Goal: Transaction & Acquisition: Obtain resource

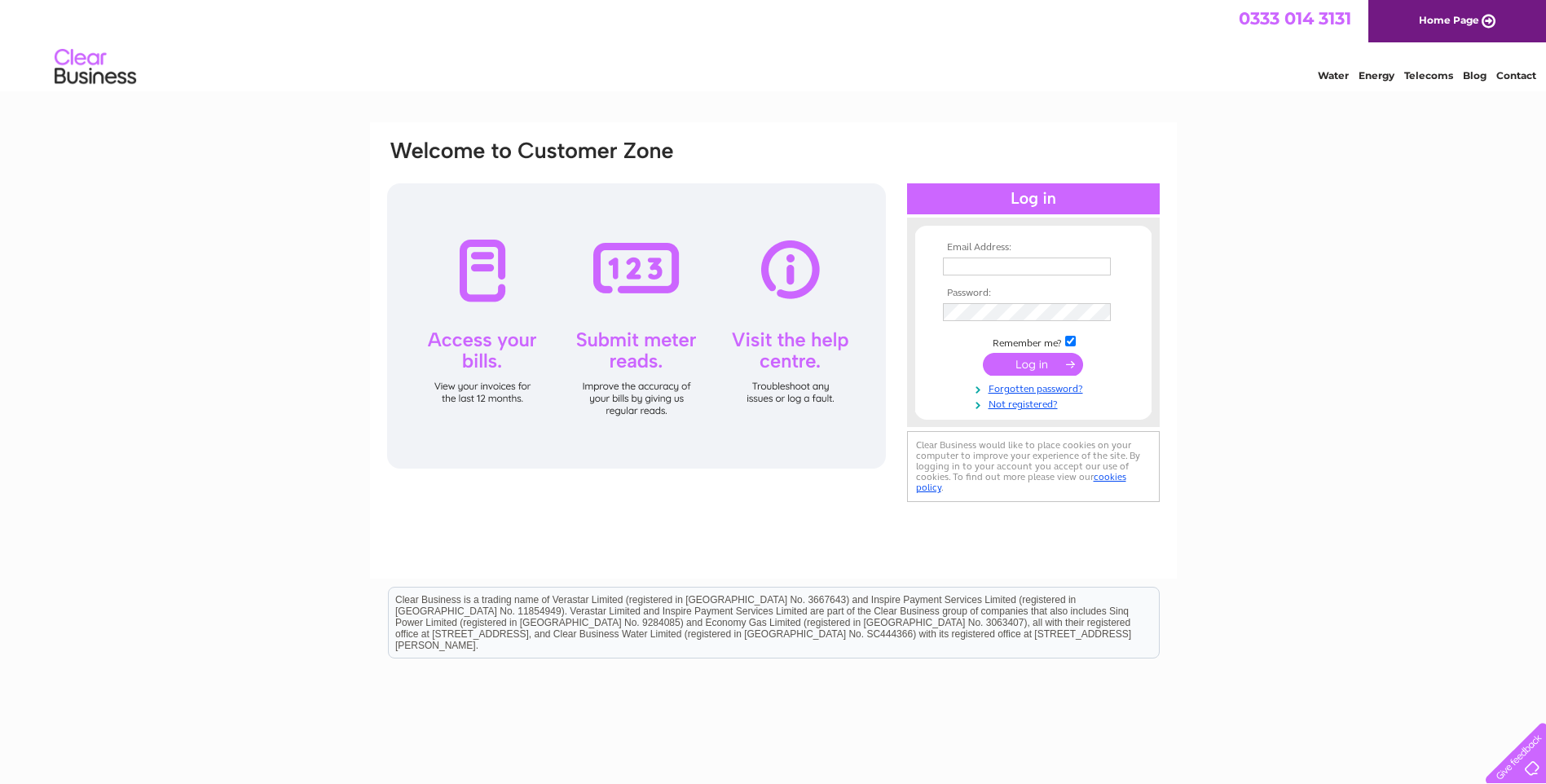
type input "natalie@wdcab.co.uk"
click at [1027, 361] on input "submit" at bounding box center [1032, 364] width 100 height 23
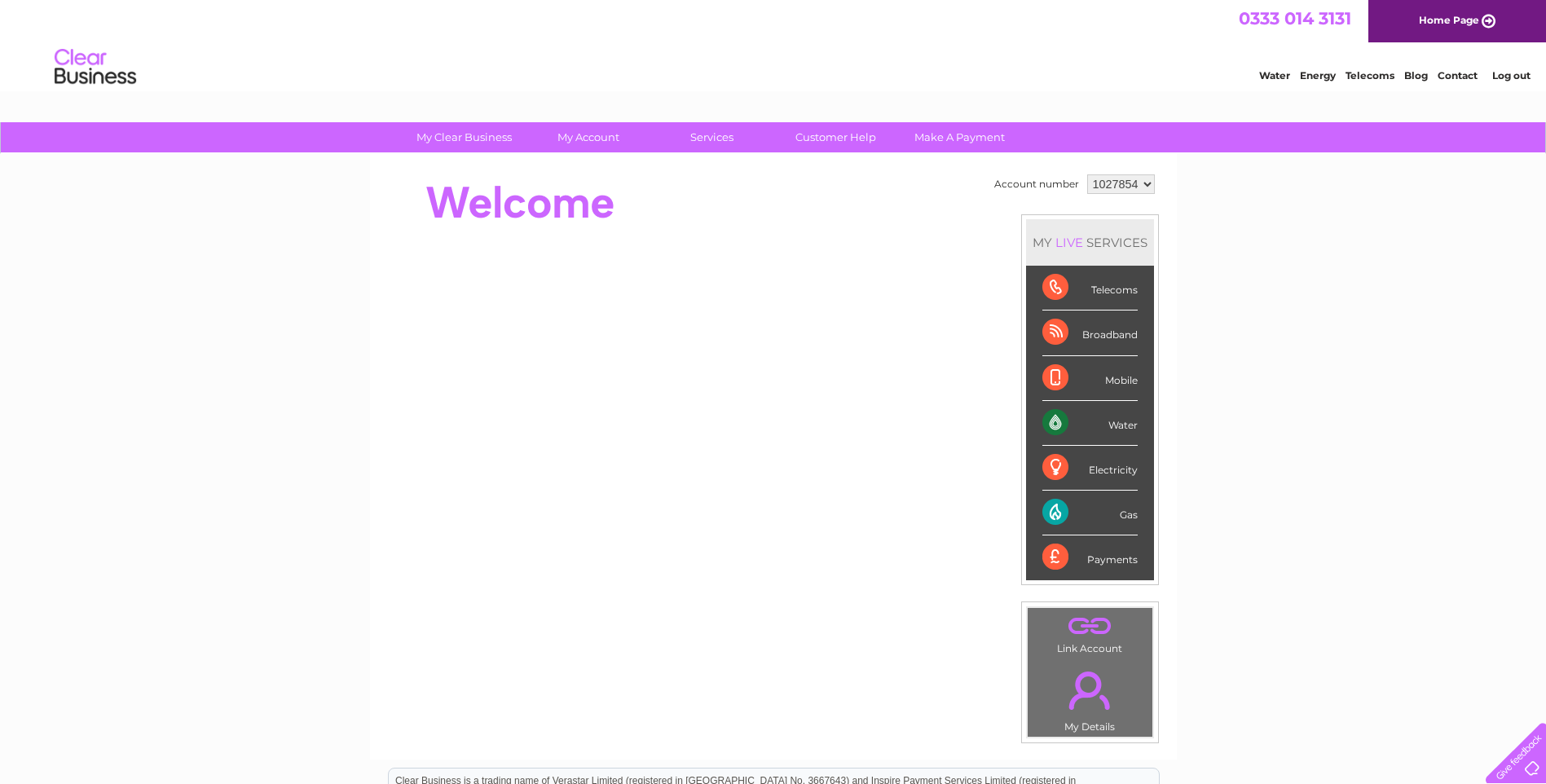
click at [1050, 466] on div "Electricity" at bounding box center [1090, 468] width 95 height 45
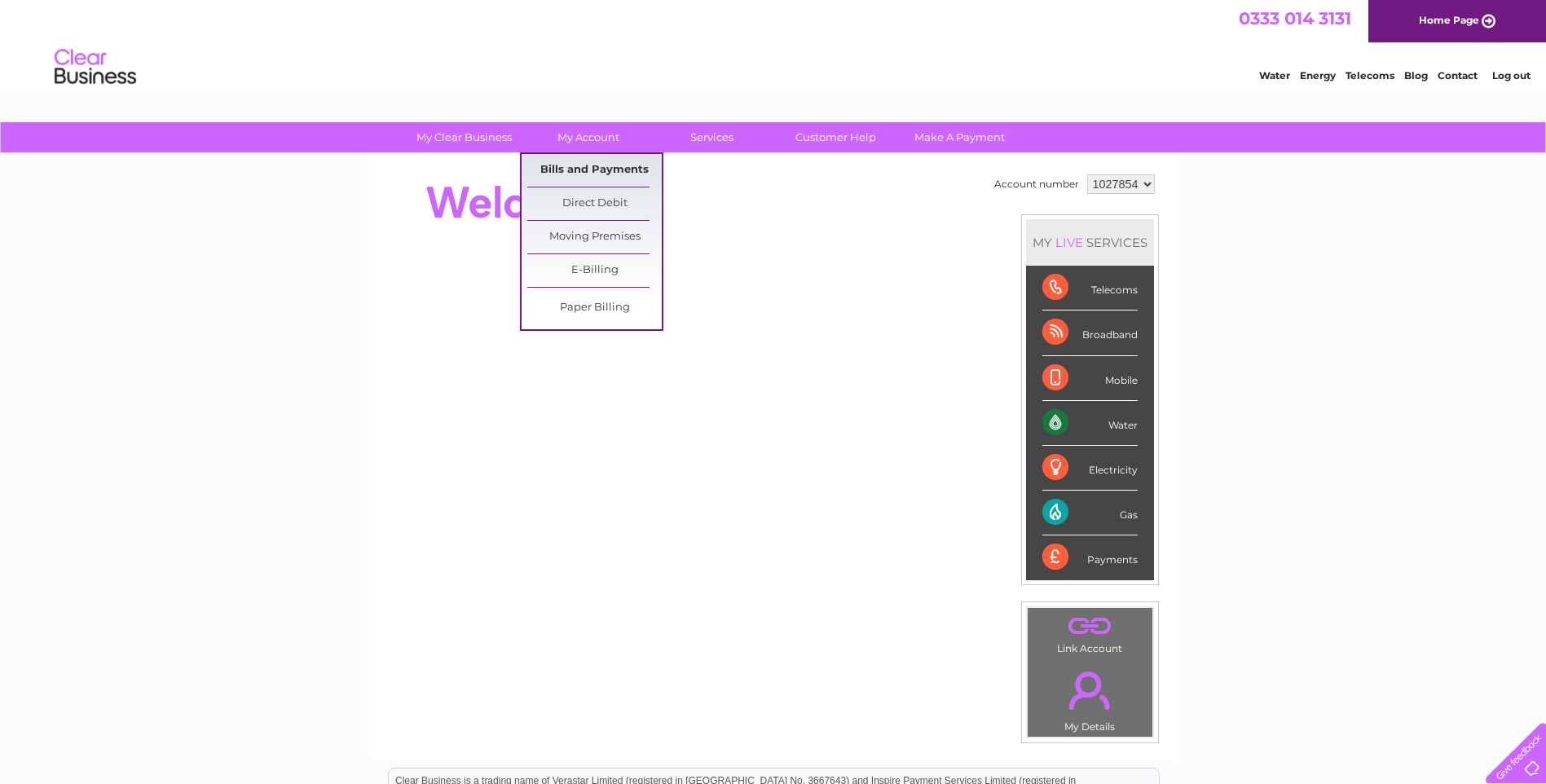
click at [576, 162] on link "Bills and Payments" at bounding box center [595, 170] width 134 height 33
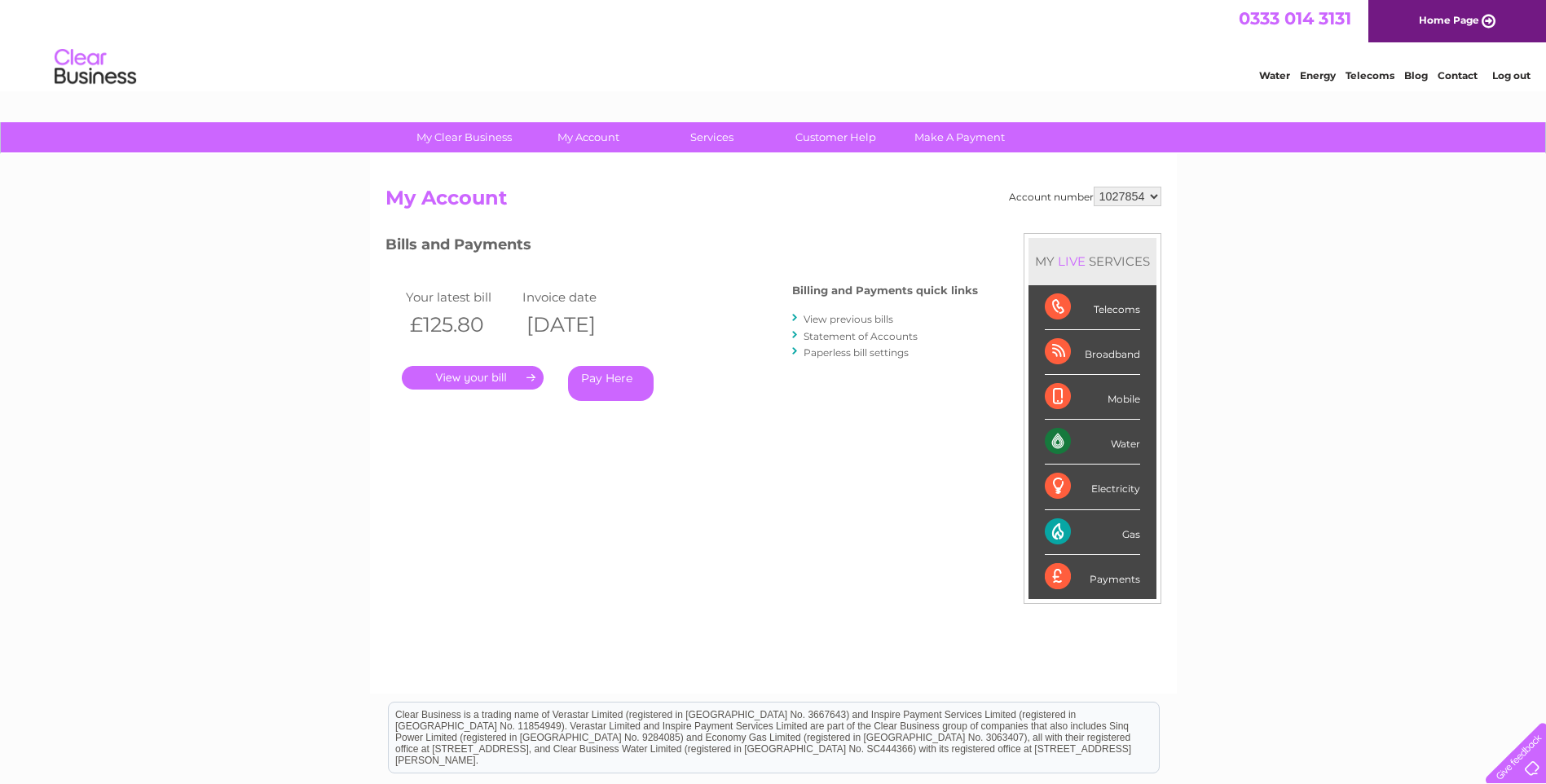
click at [497, 378] on link "." at bounding box center [473, 377] width 141 height 24
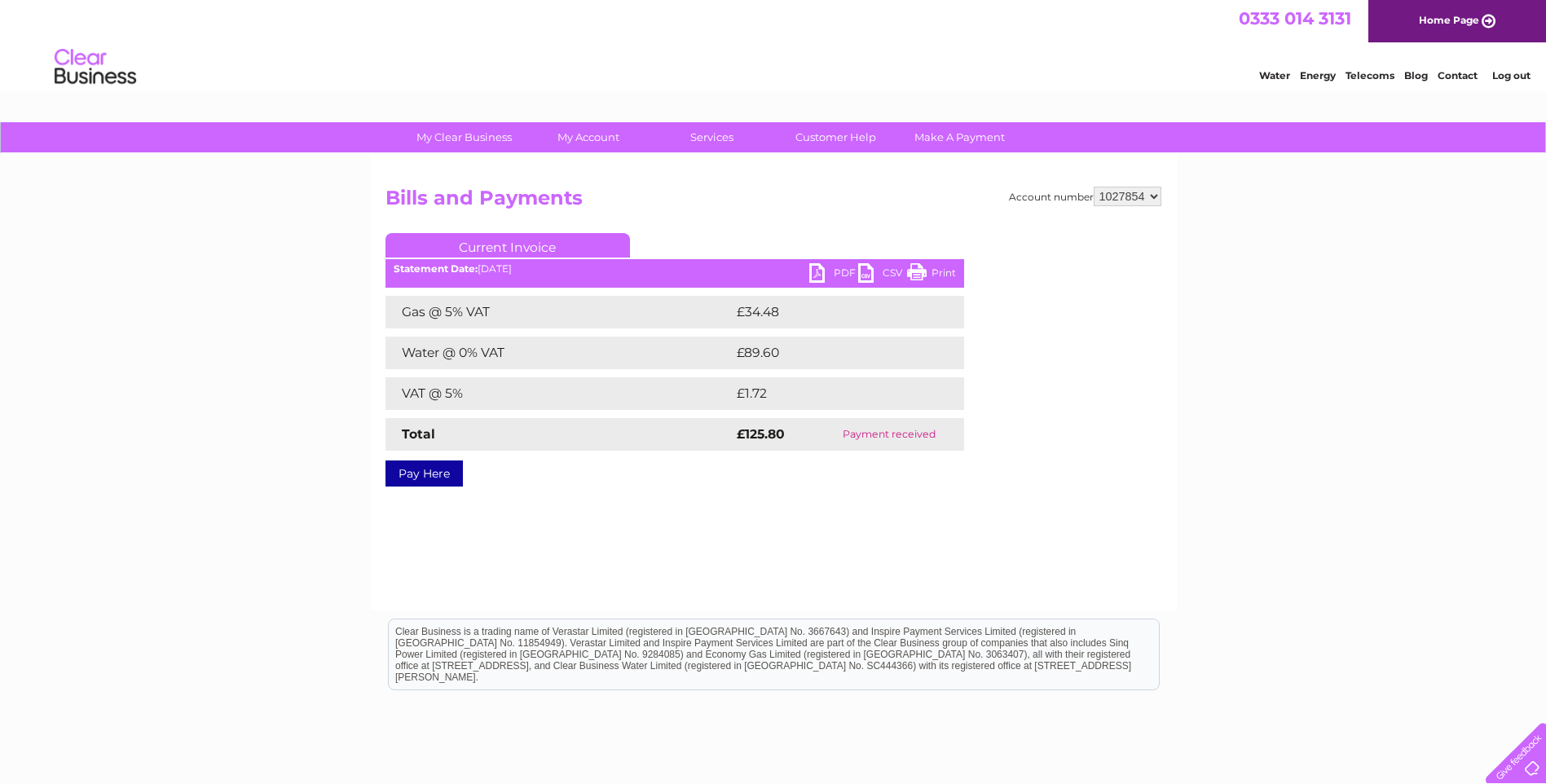
click at [837, 269] on link "PDF" at bounding box center [834, 275] width 49 height 24
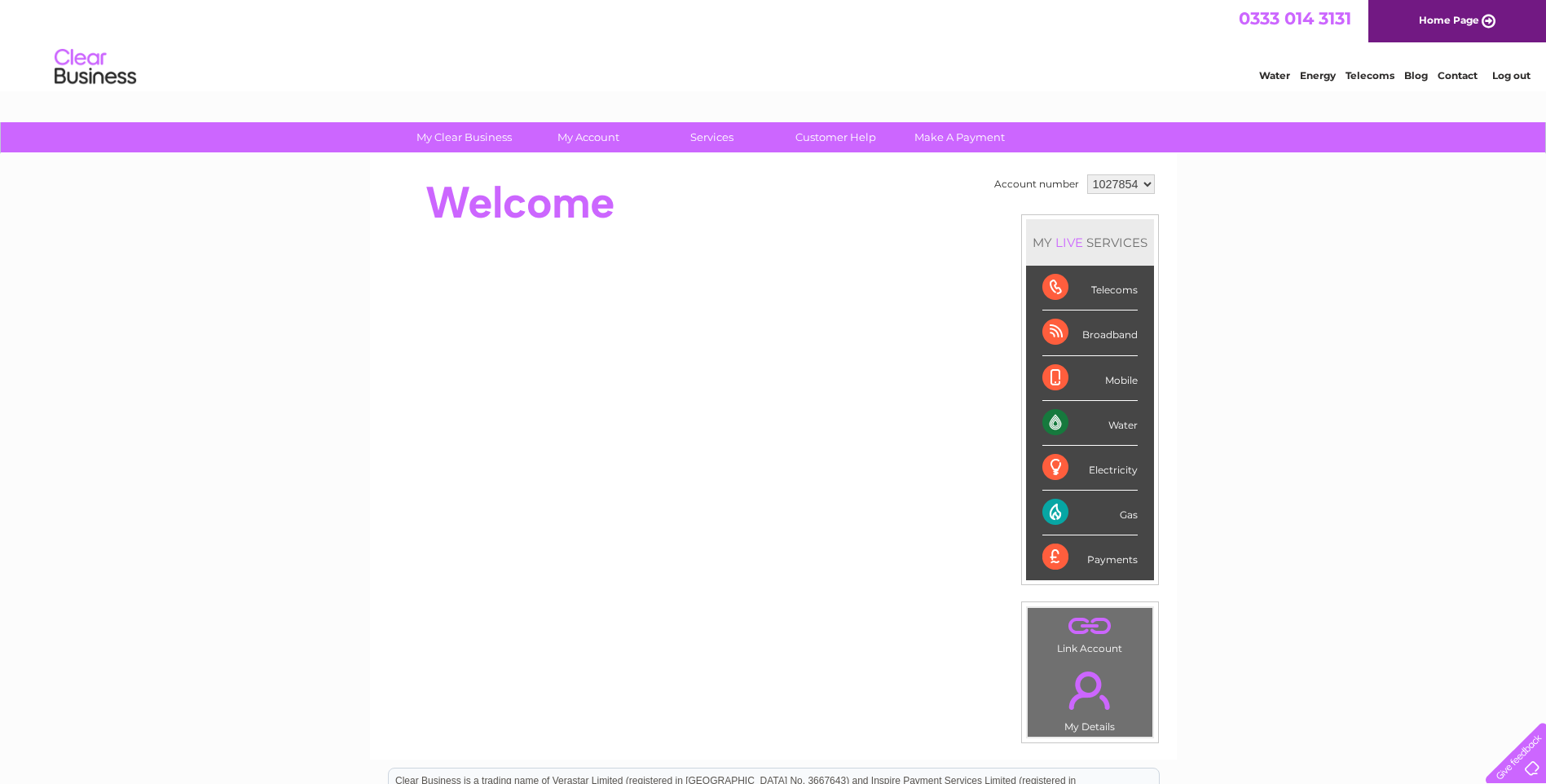
click at [1093, 468] on div "Electricity" at bounding box center [1090, 468] width 95 height 45
click at [1062, 468] on div "Electricity" at bounding box center [1090, 468] width 95 height 45
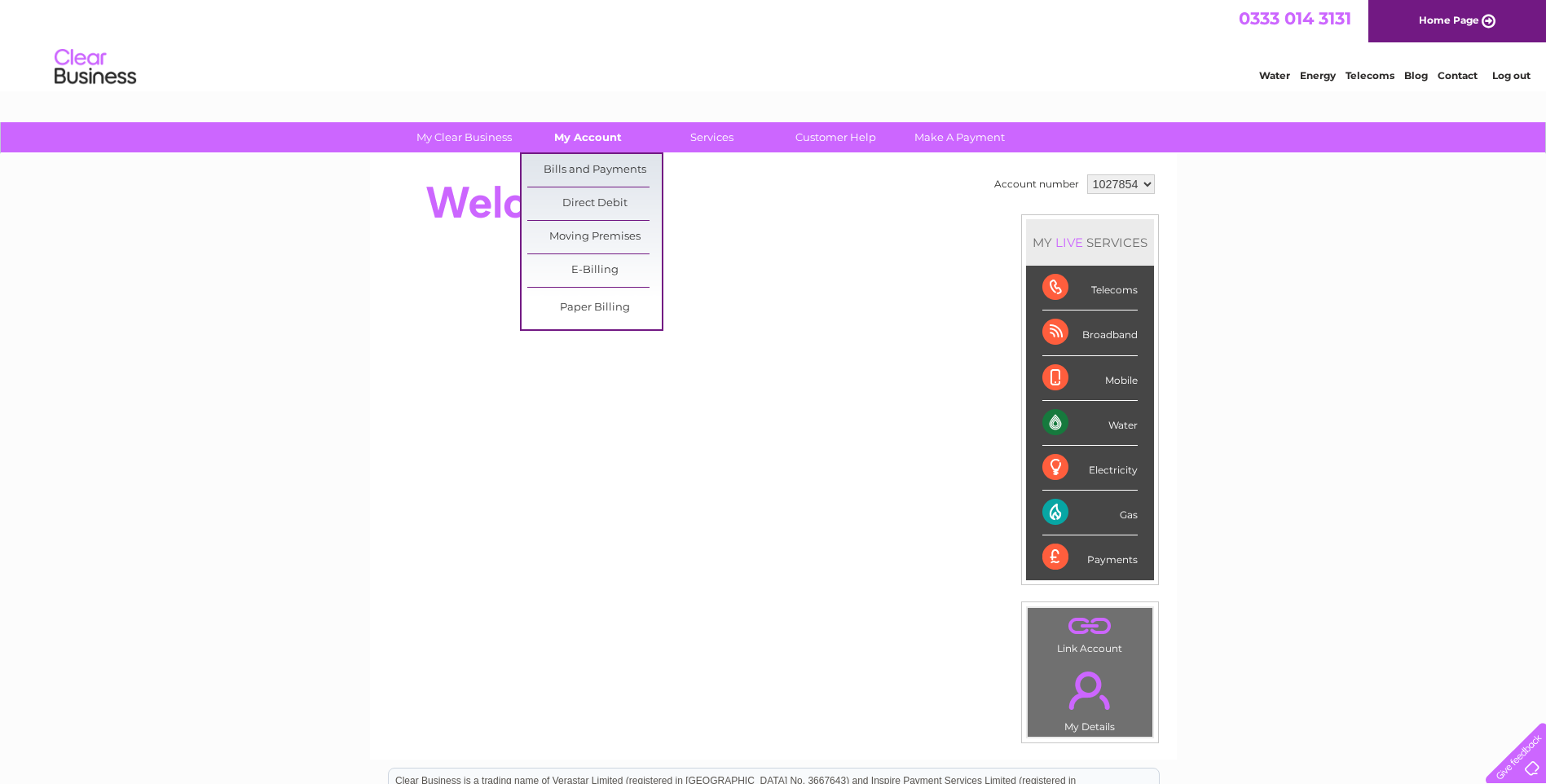
click at [569, 137] on link "My Account" at bounding box center [588, 137] width 134 height 30
click at [574, 163] on link "Bills and Payments" at bounding box center [595, 170] width 134 height 33
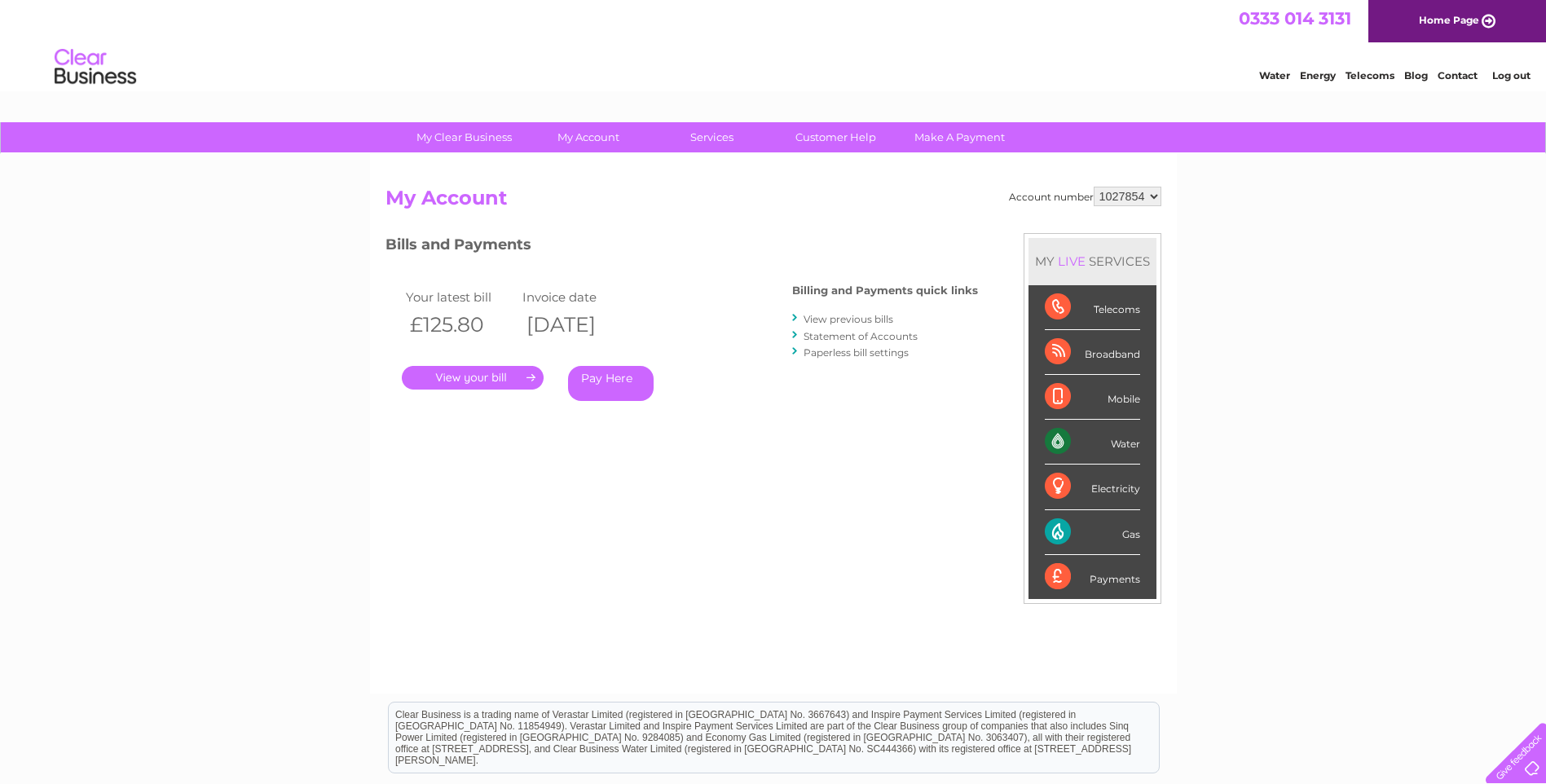
click at [493, 377] on link "." at bounding box center [473, 377] width 141 height 24
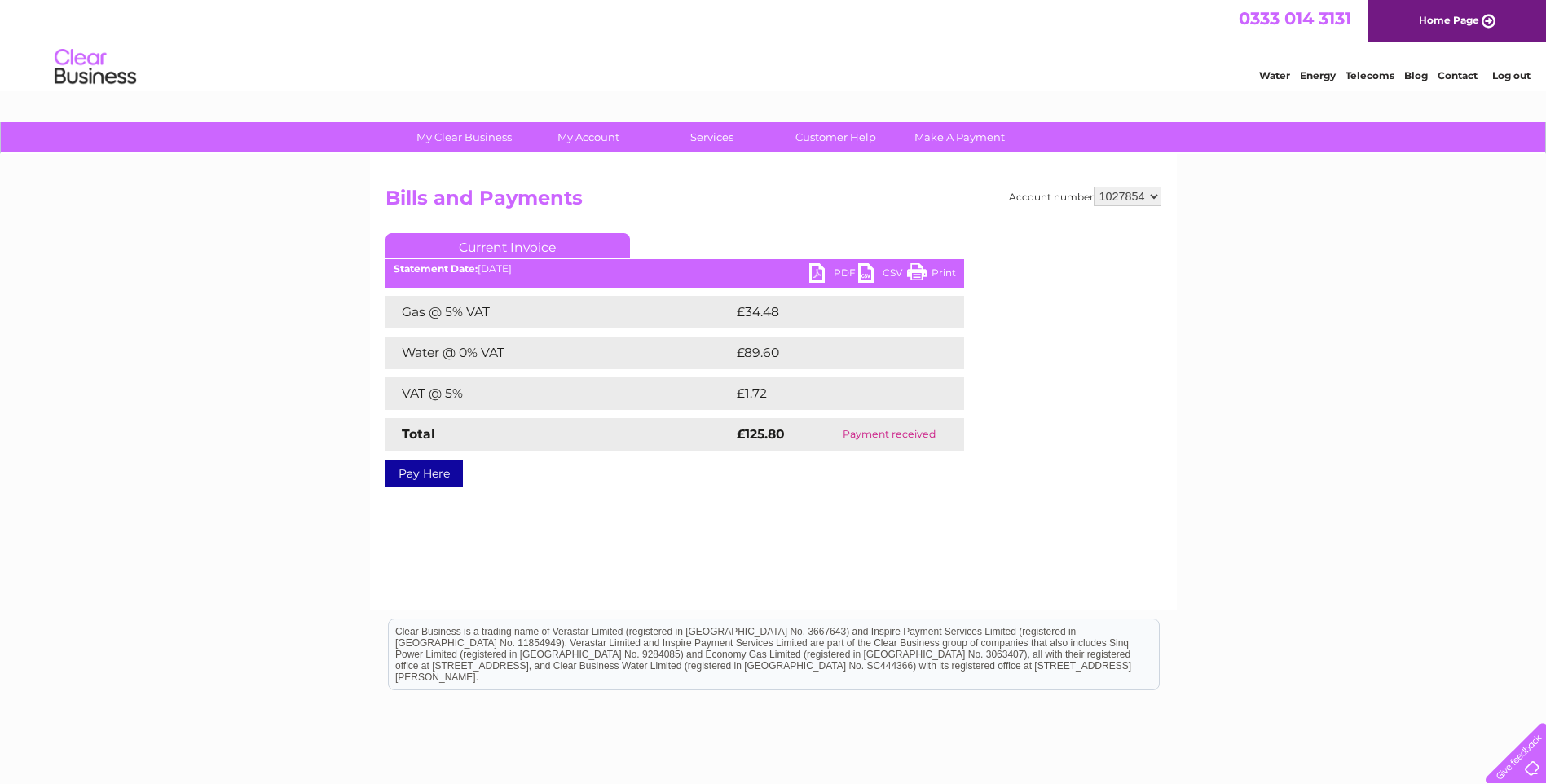
click at [849, 273] on link "PDF" at bounding box center [834, 275] width 49 height 24
